Goal: Task Accomplishment & Management: Manage account settings

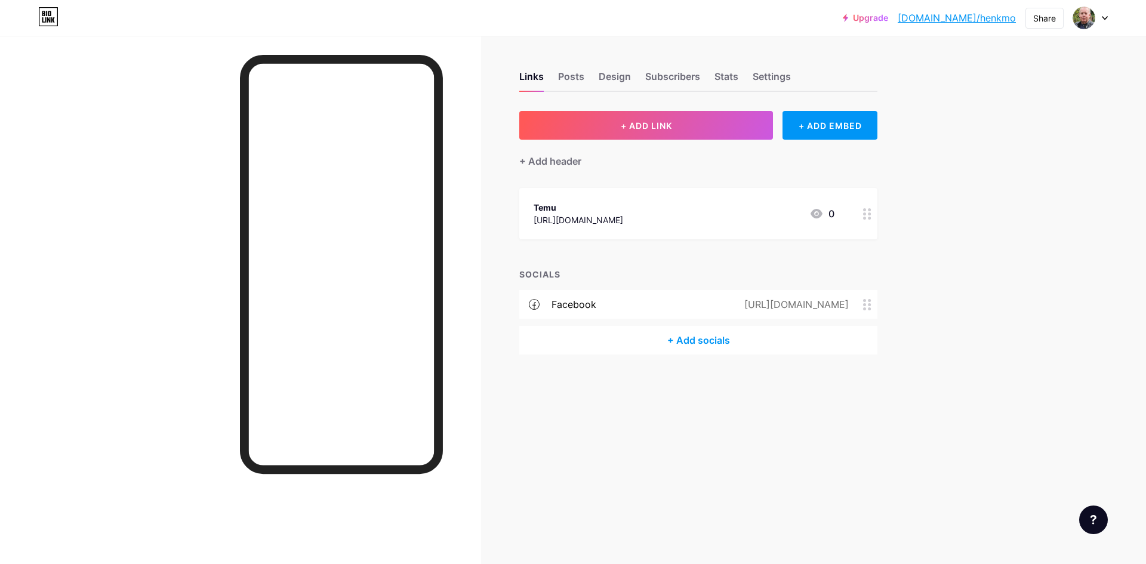
click at [868, 220] on div at bounding box center [867, 213] width 20 height 51
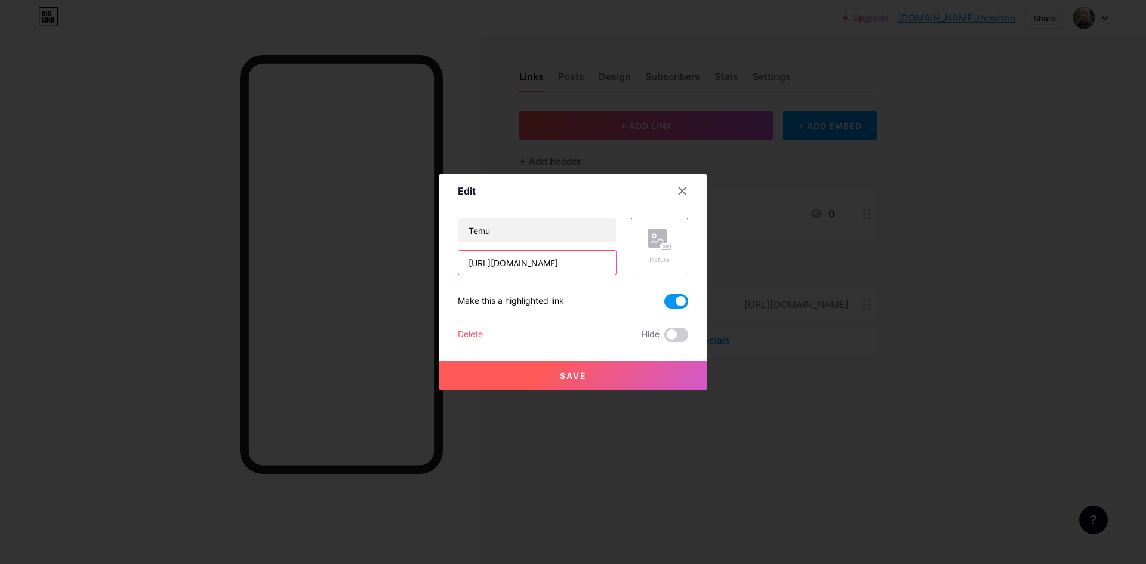
drag, startPoint x: 589, startPoint y: 262, endPoint x: 467, endPoint y: 263, distance: 121.8
click at [467, 263] on input "[URL][DOMAIN_NAME]" at bounding box center [537, 263] width 158 height 24
click at [597, 264] on input "[URL][DOMAIN_NAME]" at bounding box center [537, 263] width 158 height 24
click at [569, 377] on span "Save" at bounding box center [573, 376] width 27 height 10
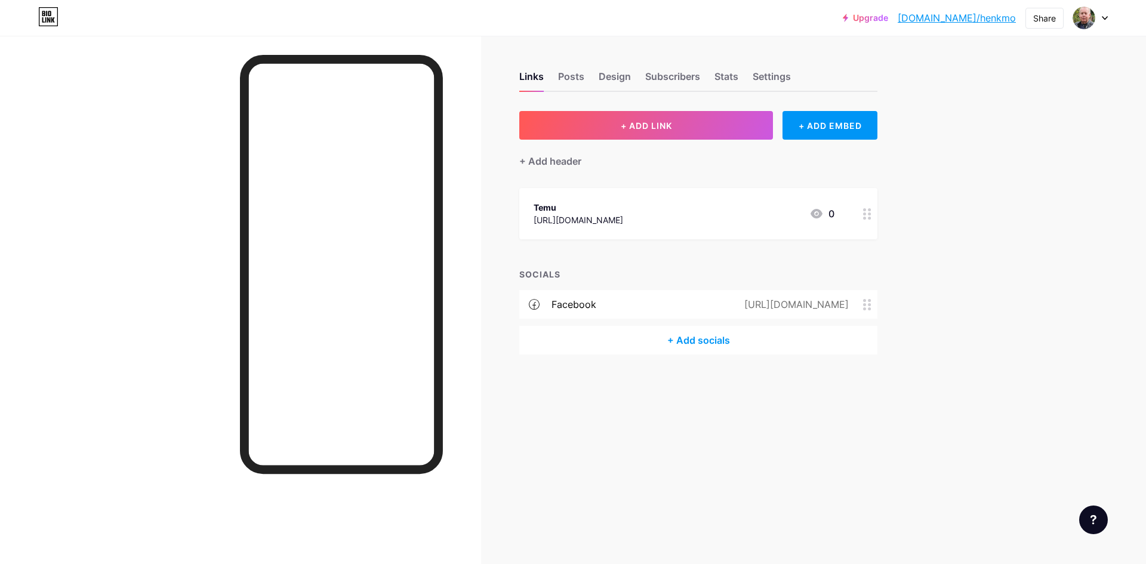
click at [868, 220] on div at bounding box center [867, 213] width 20 height 51
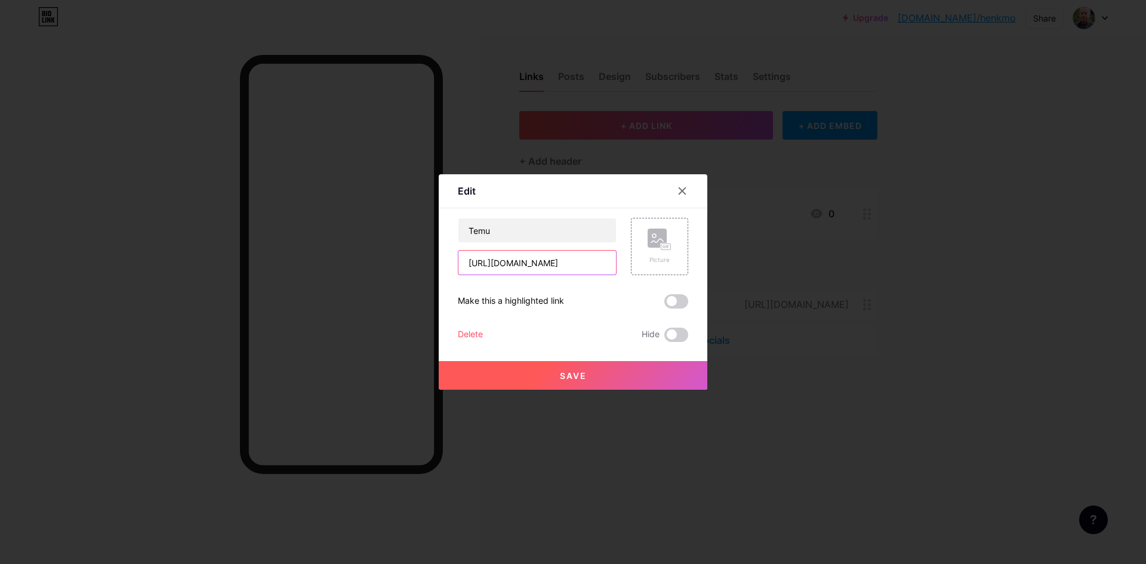
drag, startPoint x: 590, startPoint y: 263, endPoint x: 468, endPoint y: 265, distance: 122.4
click at [468, 265] on input "[URL][DOMAIN_NAME]" at bounding box center [537, 263] width 158 height 24
click at [618, 297] on div "Make this a highlighted link" at bounding box center [573, 301] width 230 height 14
click at [683, 304] on span at bounding box center [676, 301] width 24 height 14
click at [664, 304] on input "checkbox" at bounding box center [664, 304] width 0 height 0
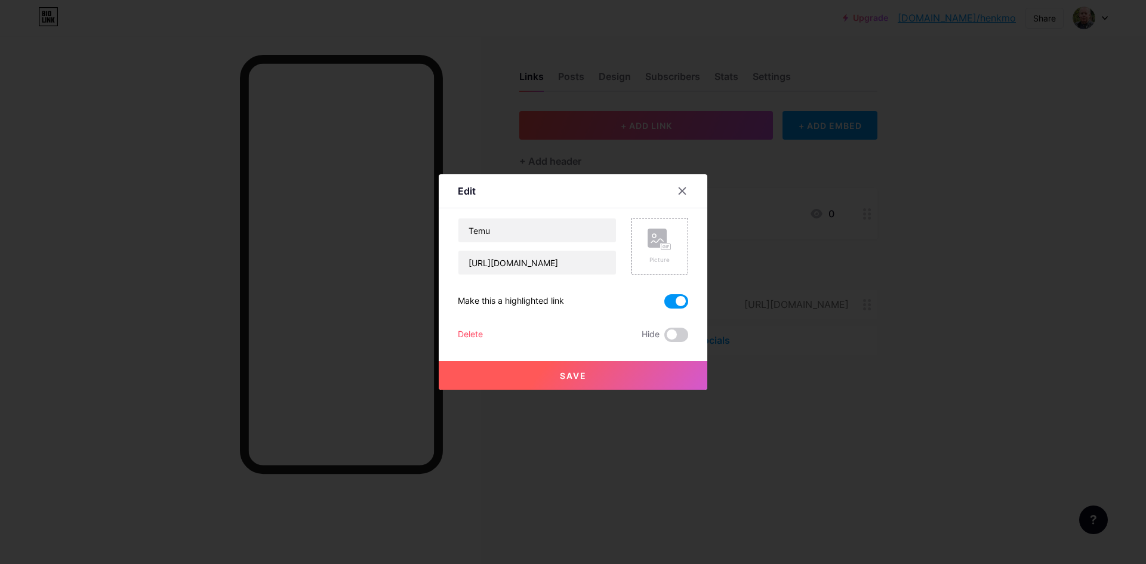
click at [568, 377] on span "Save" at bounding box center [573, 376] width 27 height 10
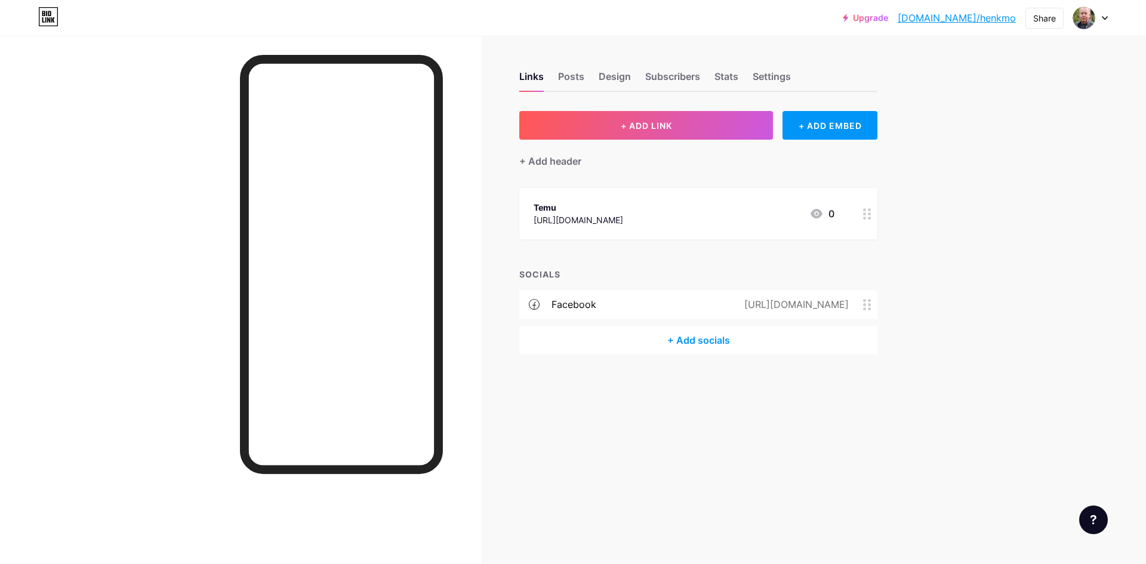
click at [1103, 19] on icon at bounding box center [1105, 18] width 6 height 4
click at [979, 170] on li "Logout" at bounding box center [1033, 168] width 148 height 32
